Goal: Task Accomplishment & Management: Use online tool/utility

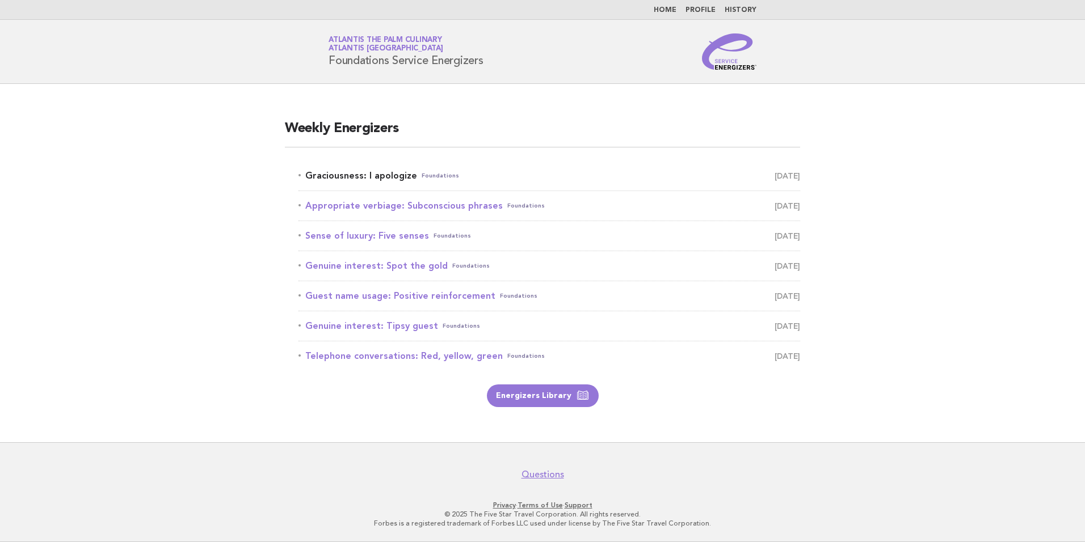
click at [348, 176] on link "Graciousness: I apologize Foundations September 9" at bounding box center [548, 176] width 501 height 16
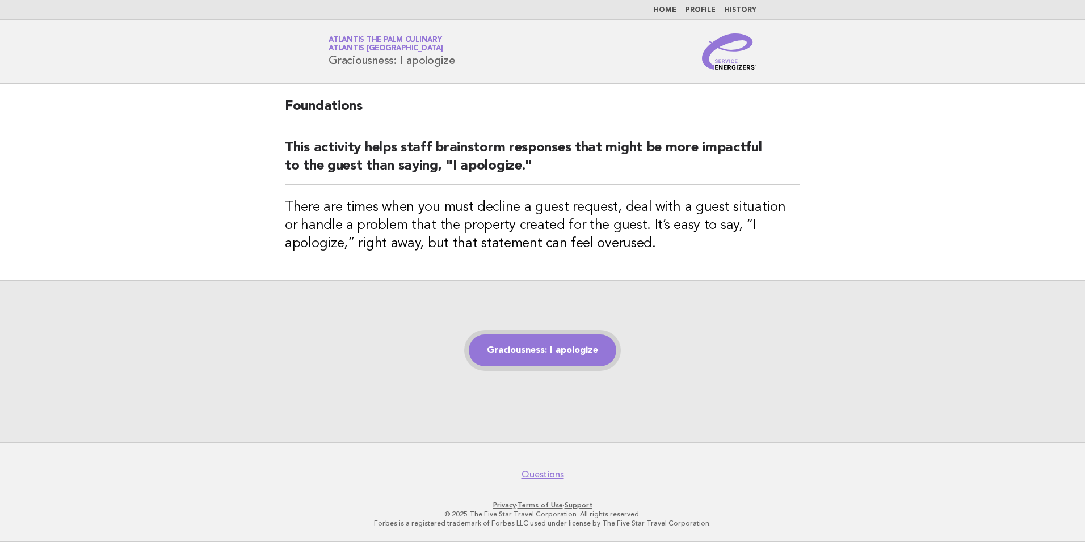
click at [525, 337] on link "Graciousness: I apologize" at bounding box center [542, 351] width 147 height 32
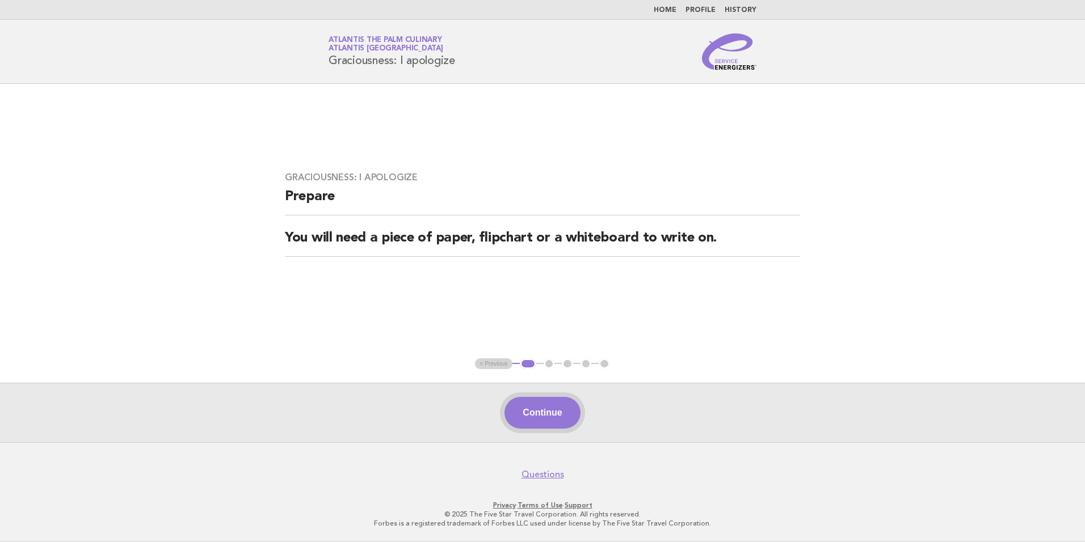
click at [550, 419] on button "Continue" at bounding box center [541, 413] width 75 height 32
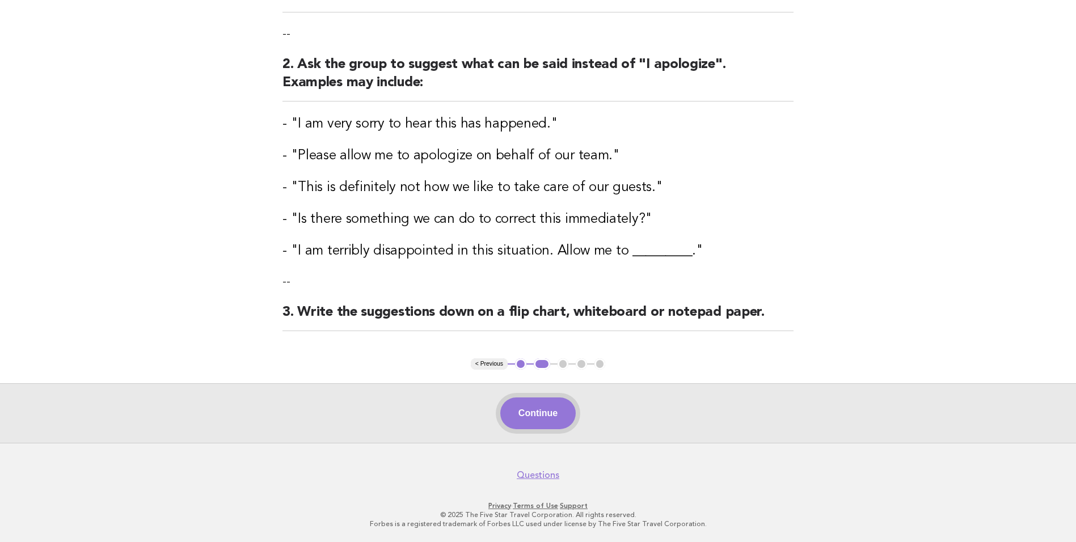
click at [543, 399] on button "Continue" at bounding box center [537, 414] width 75 height 32
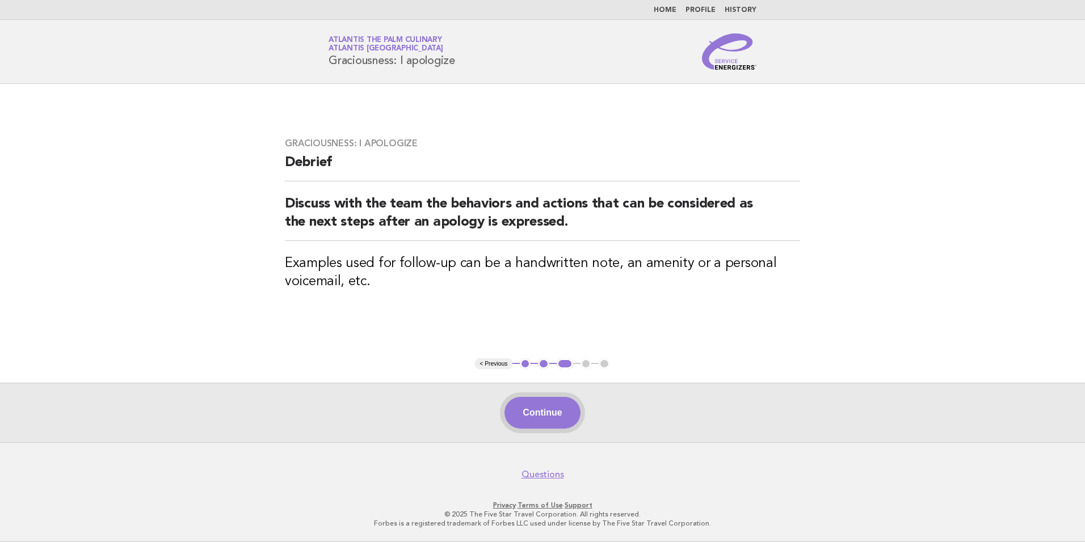
click at [532, 424] on button "Continue" at bounding box center [541, 413] width 75 height 32
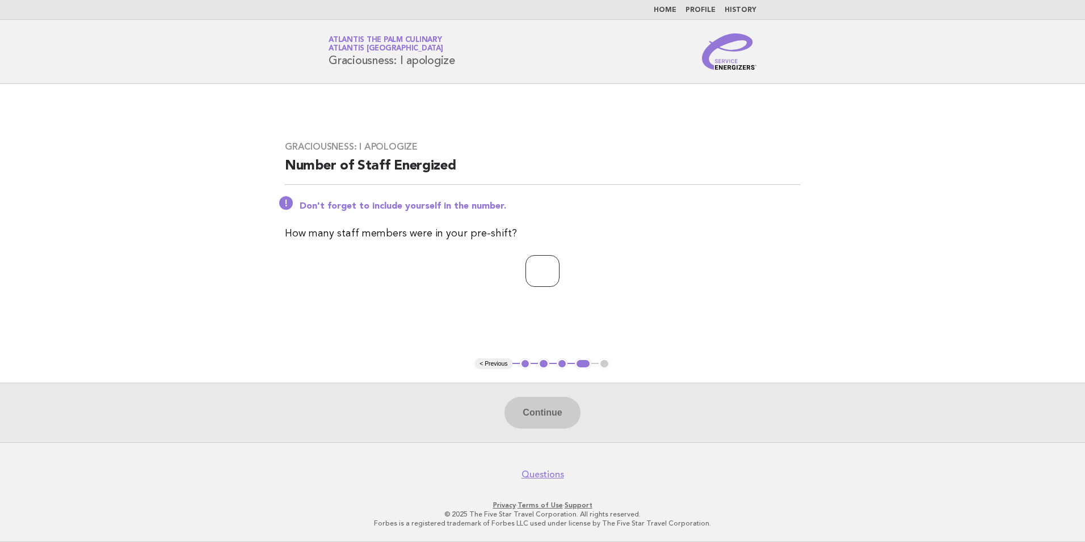
click at [534, 271] on input "number" at bounding box center [542, 271] width 34 height 32
type input "**"
drag, startPoint x: 811, startPoint y: 271, endPoint x: 504, endPoint y: 424, distance: 343.5
click at [808, 271] on div "Graciousness: I apologize Number of Staff Energized Don't forget to include you…" at bounding box center [542, 221] width 542 height 187
click at [542, 404] on button "Continue" at bounding box center [541, 413] width 75 height 32
